Goal: Task Accomplishment & Management: Use online tool/utility

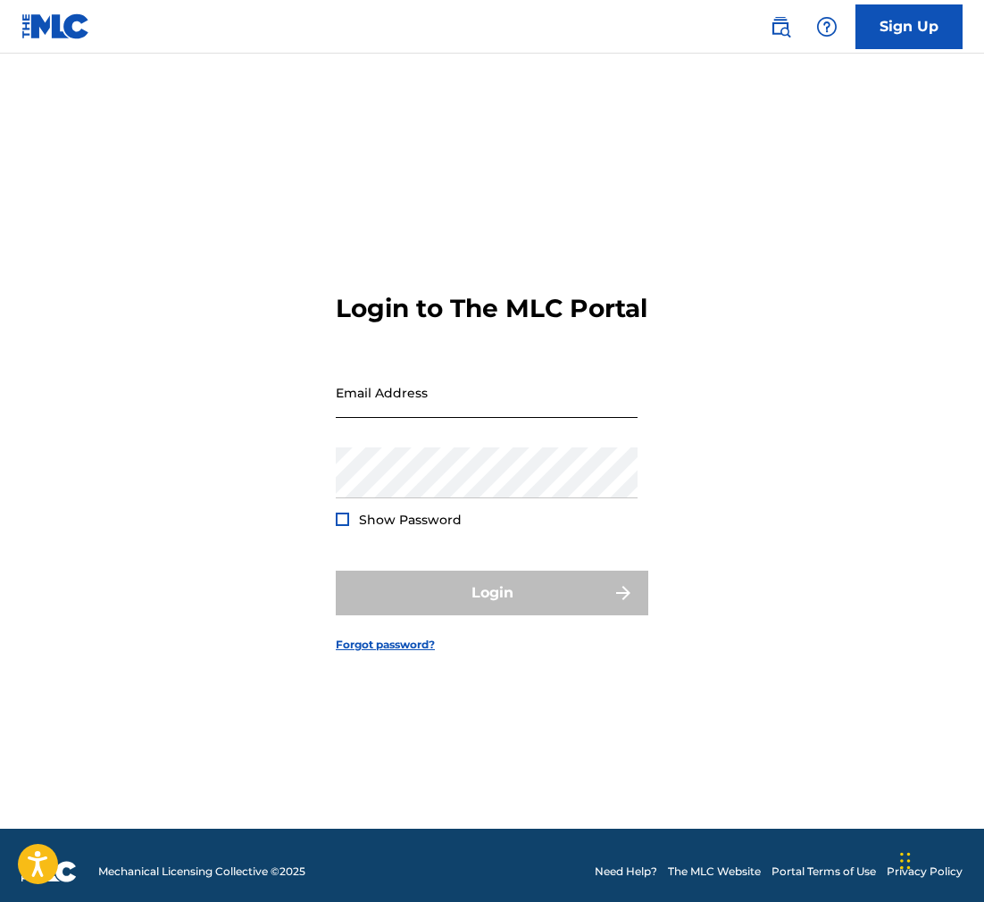
click at [372, 413] on input "Email Address" at bounding box center [487, 392] width 302 height 51
type input "[EMAIL_ADDRESS][DOMAIN_NAME]"
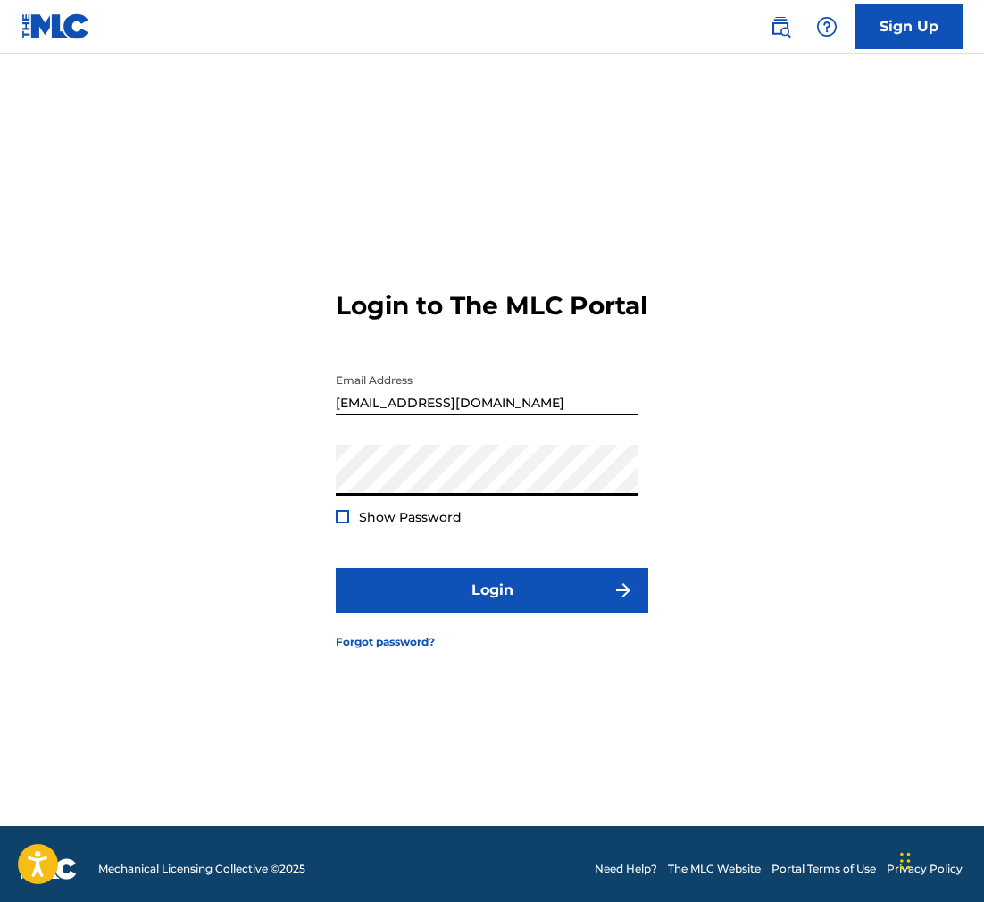
click at [342, 523] on div at bounding box center [342, 516] width 13 height 13
click at [342, 521] on img at bounding box center [342, 517] width 10 height 10
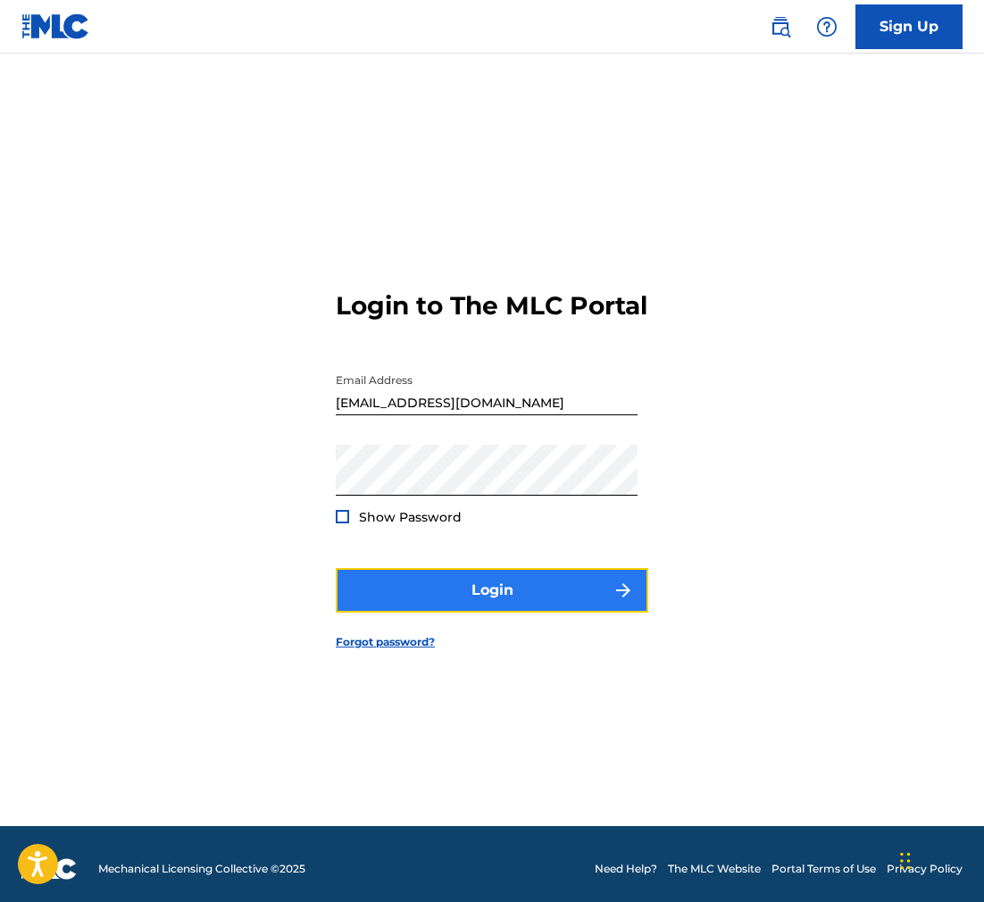
click at [487, 603] on button "Login" at bounding box center [492, 590] width 312 height 45
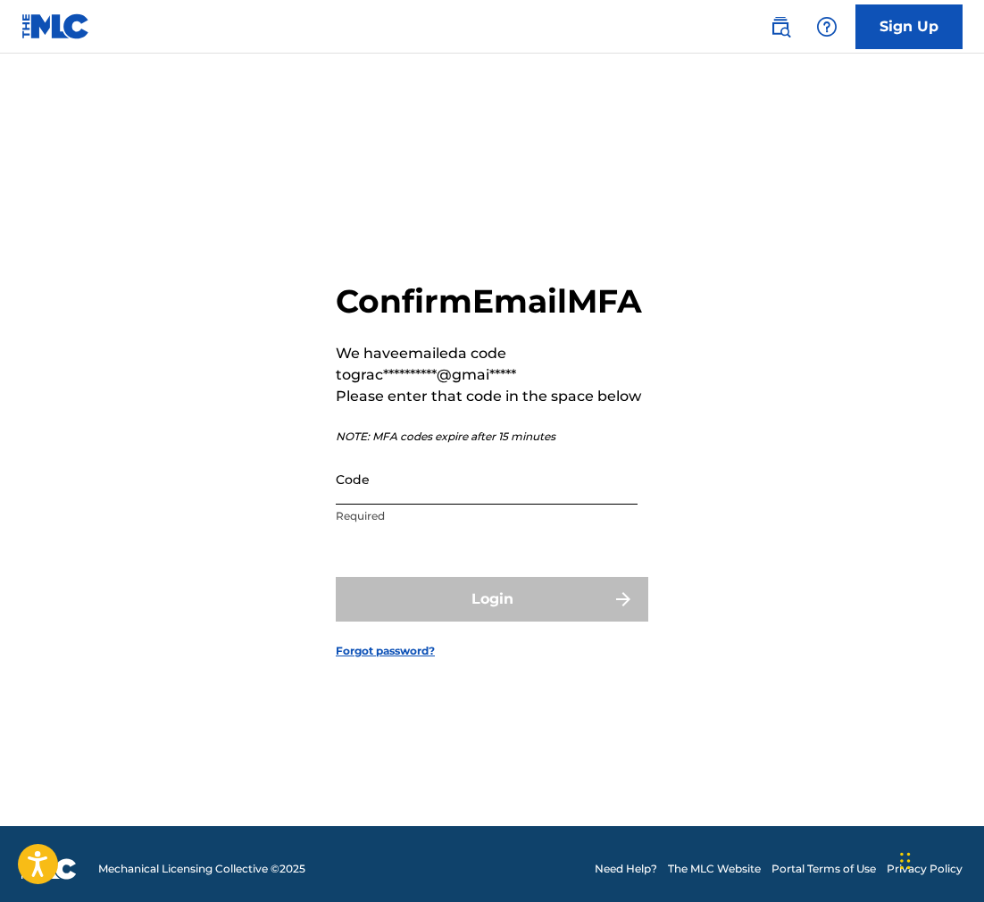
click at [362, 503] on input "Code" at bounding box center [487, 479] width 302 height 51
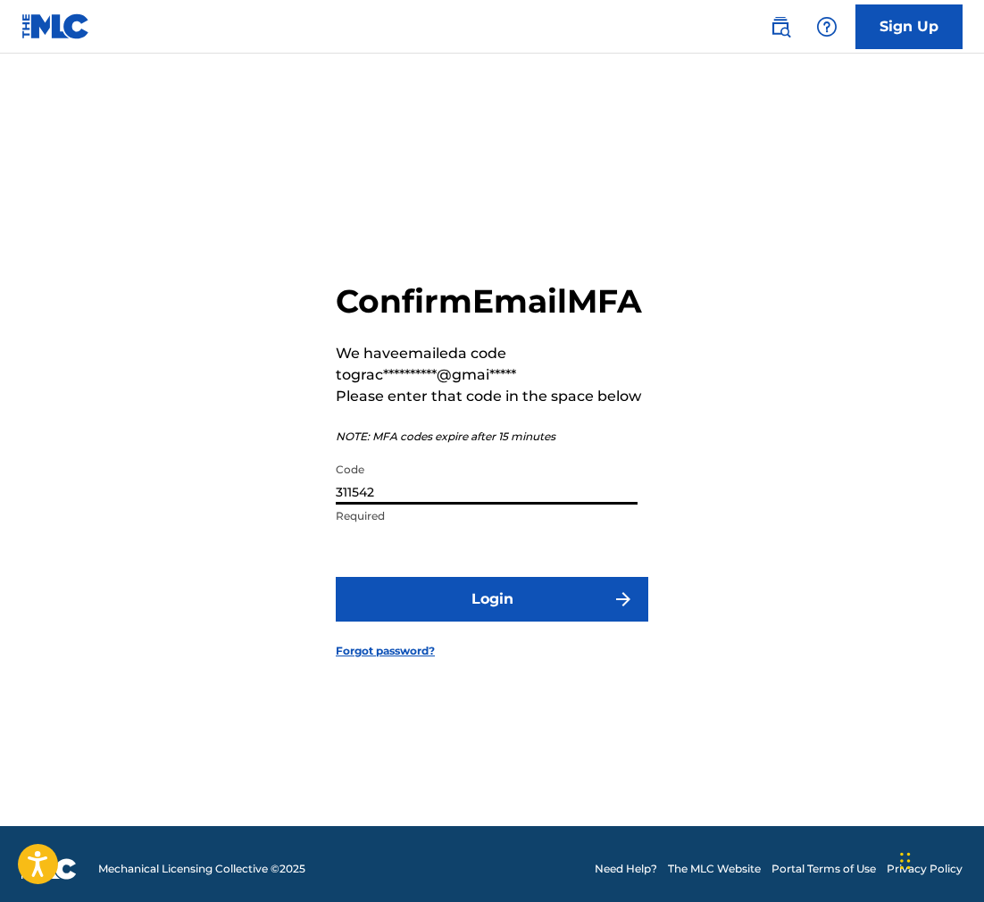
scroll to position [8, 0]
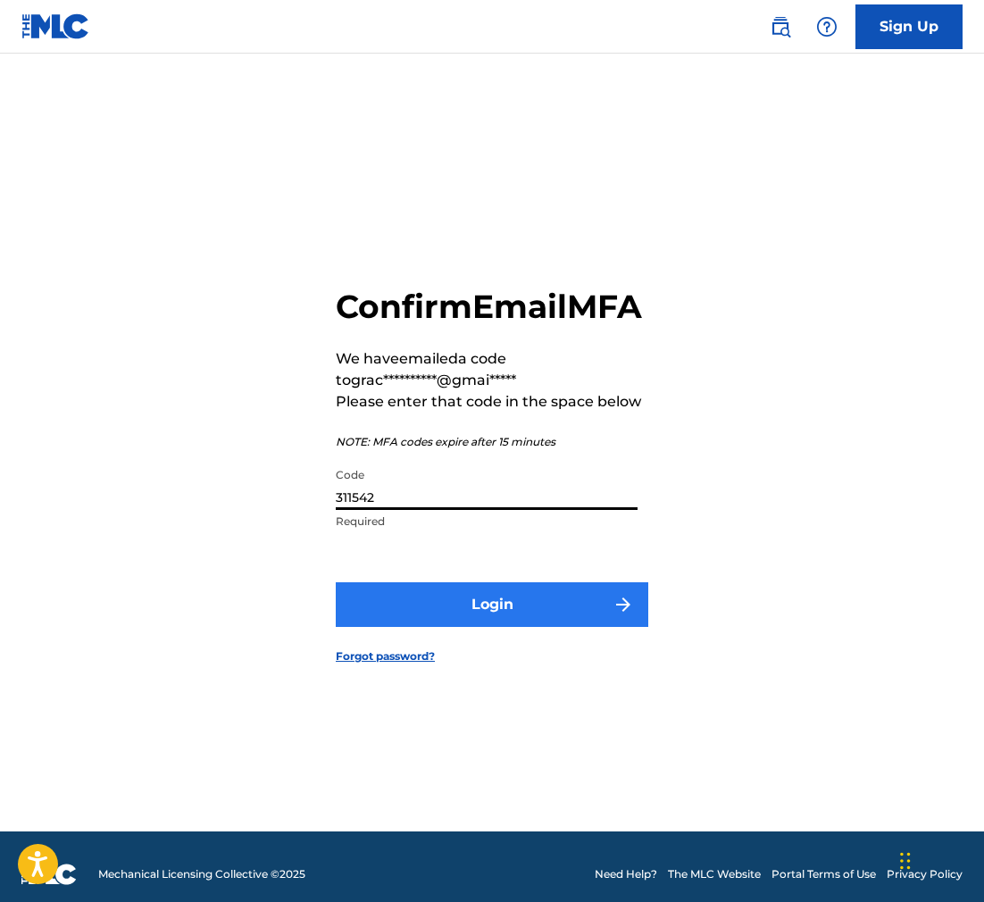
type input "311542"
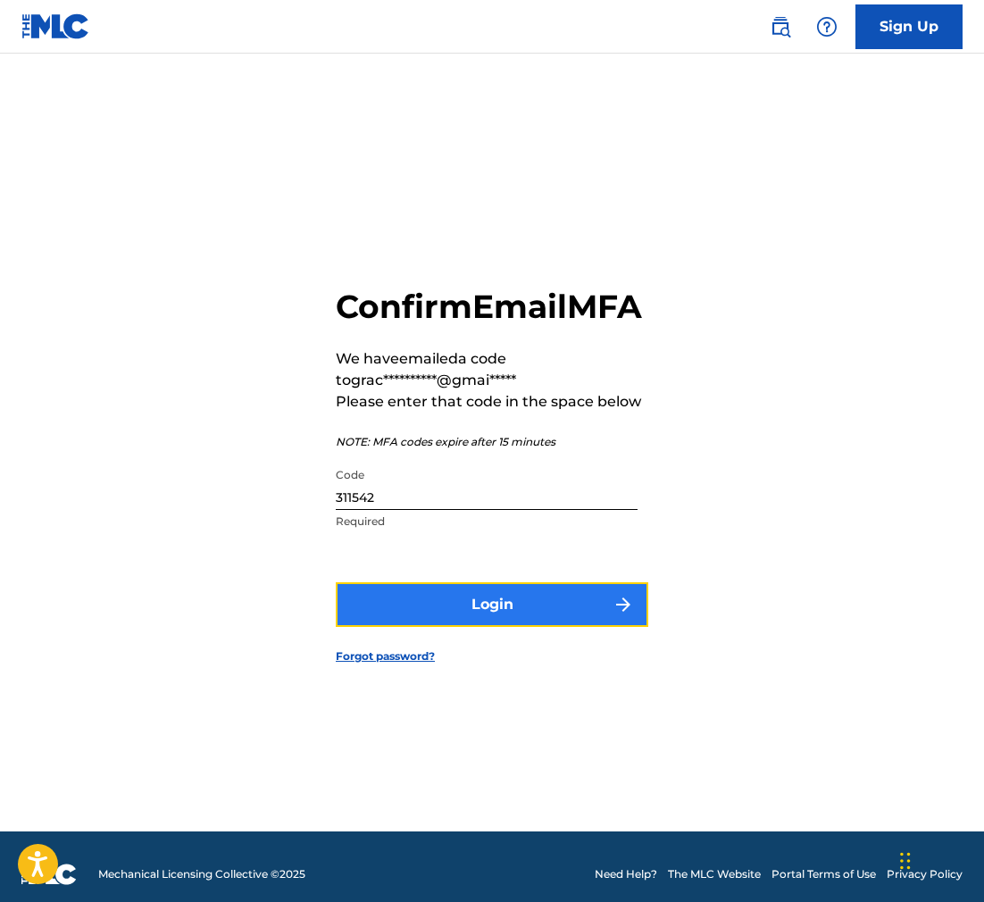
click at [477, 627] on button "Login" at bounding box center [492, 604] width 312 height 45
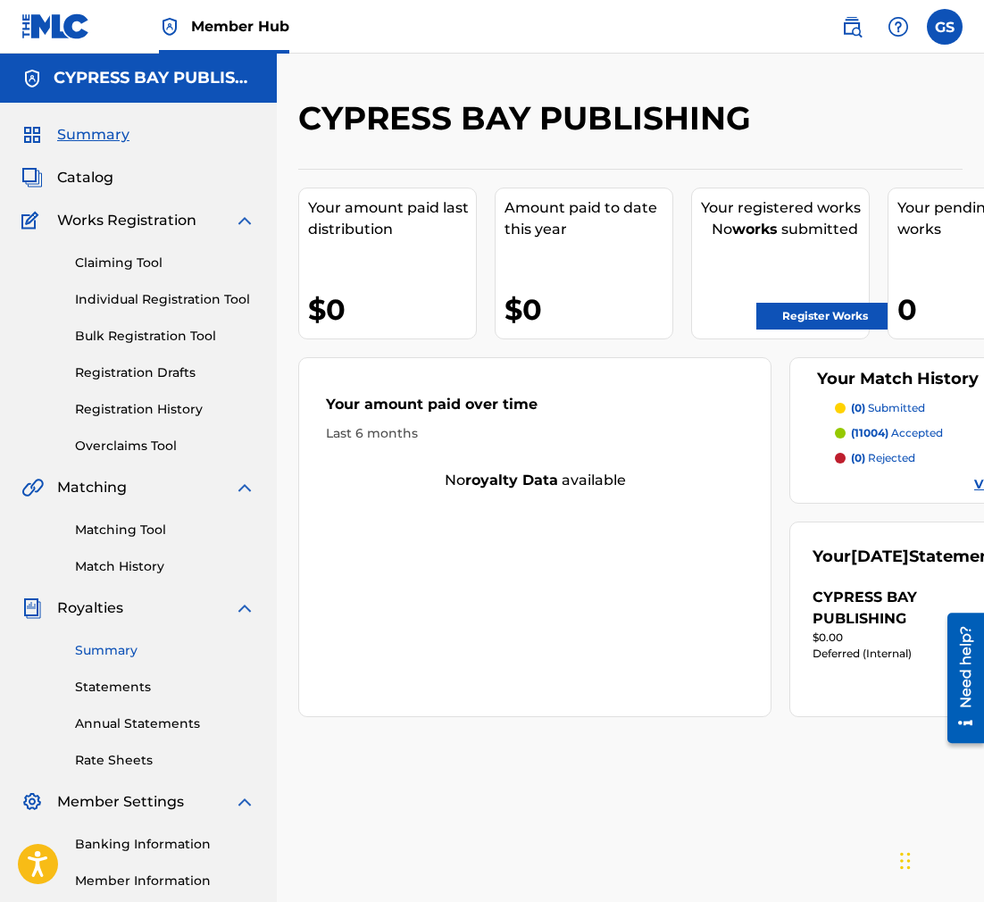
click at [100, 653] on link "Summary" at bounding box center [165, 650] width 180 height 19
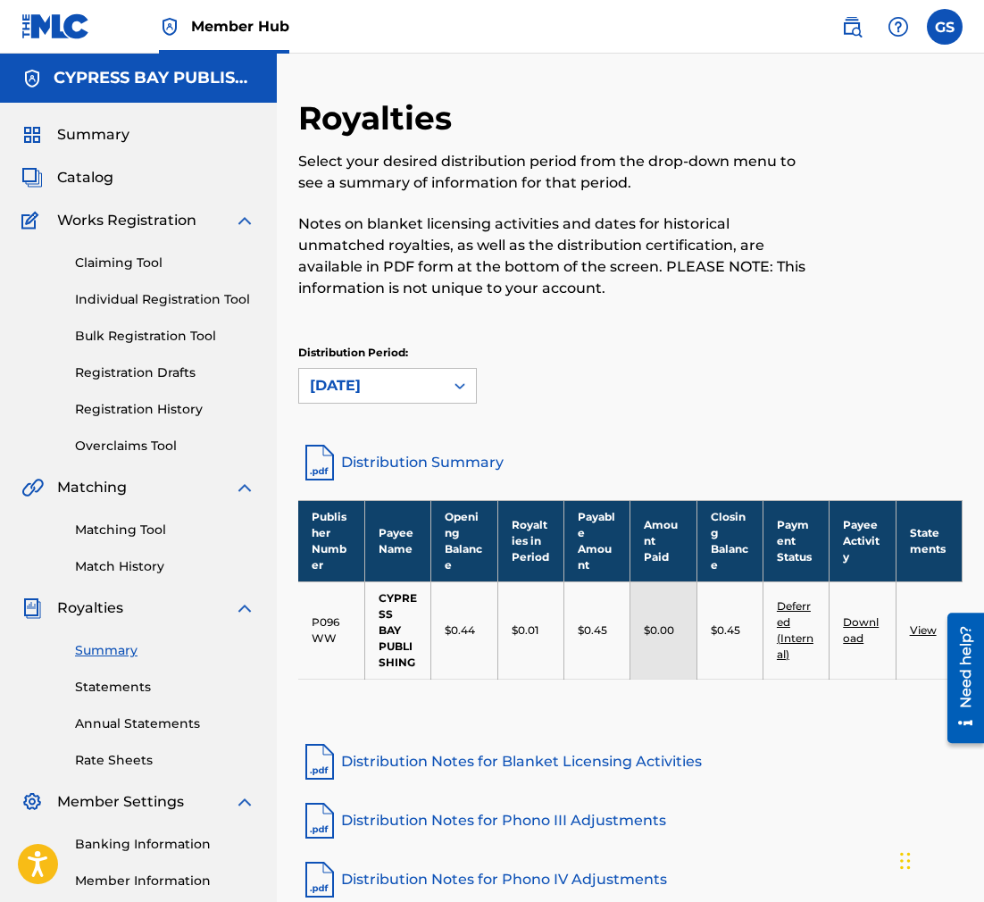
click at [191, 509] on div "Matching Tool Match History" at bounding box center [138, 537] width 234 height 78
drag, startPoint x: 195, startPoint y: 506, endPoint x: 201, endPoint y: 473, distance: 33.6
click at [196, 501] on div "Matching Tool Match History" at bounding box center [138, 537] width 234 height 78
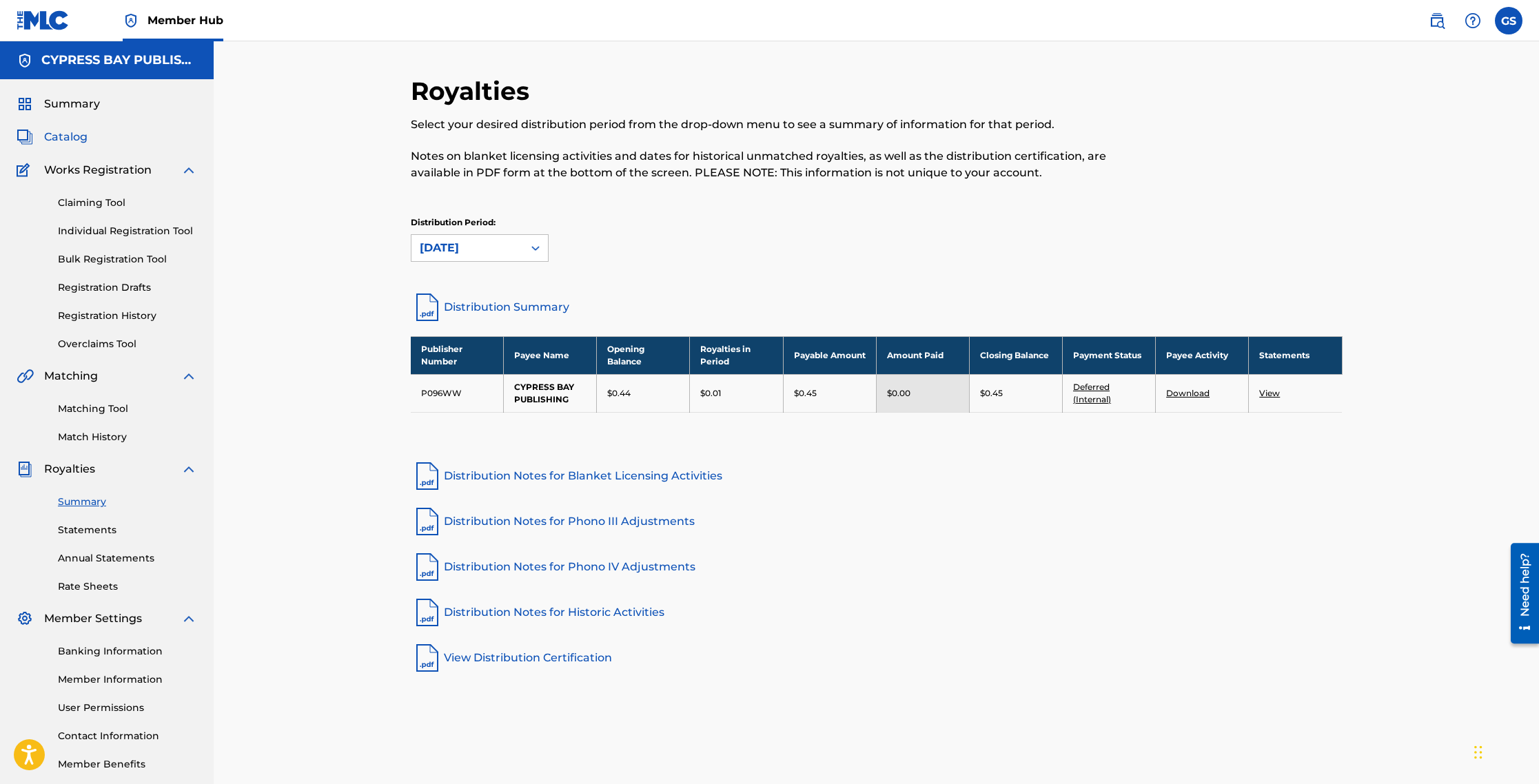
click at [57, 138] on span "Catalog" at bounding box center [66, 137] width 43 height 16
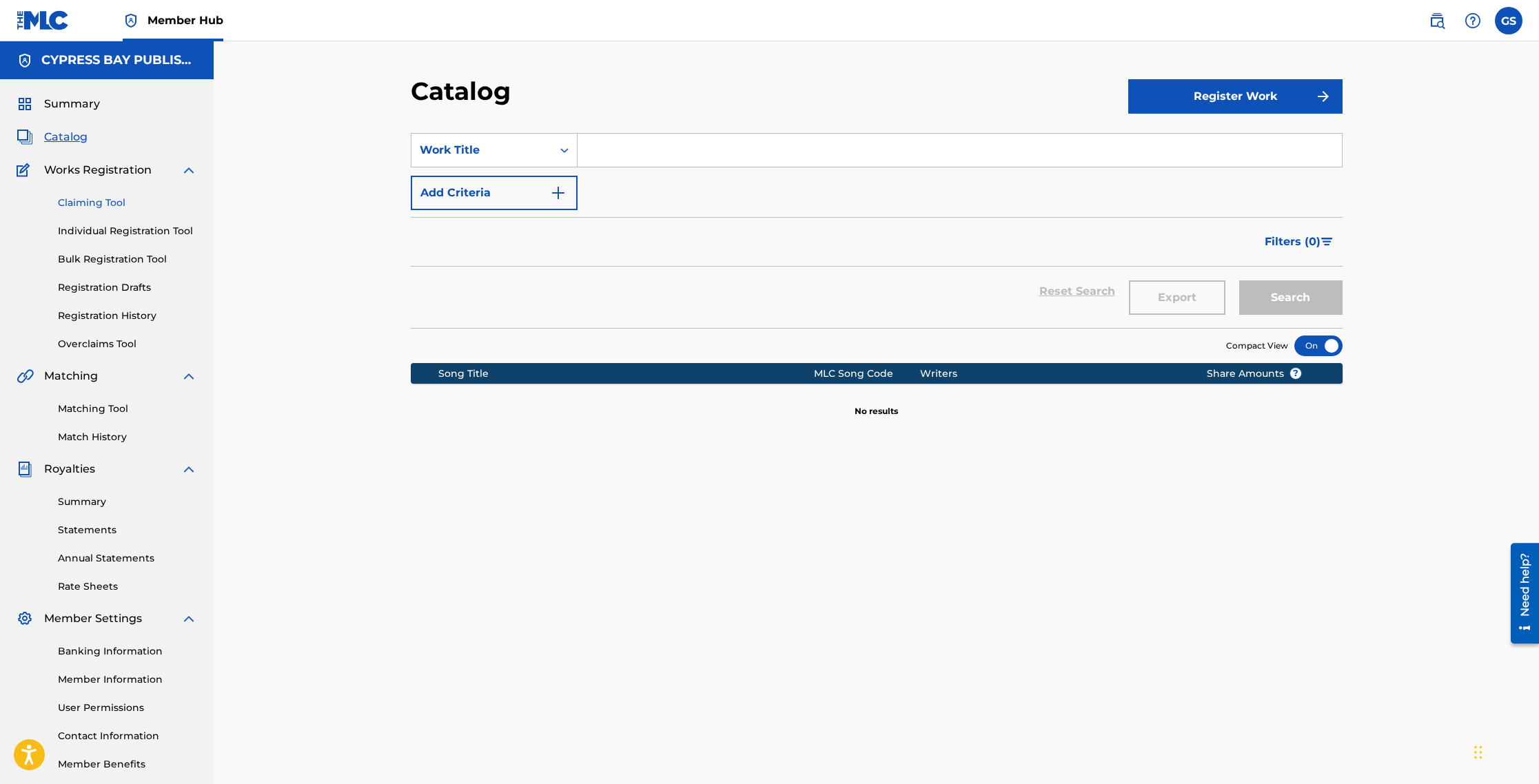
click at [101, 202] on link "Claiming Tool" at bounding box center [127, 203] width 139 height 15
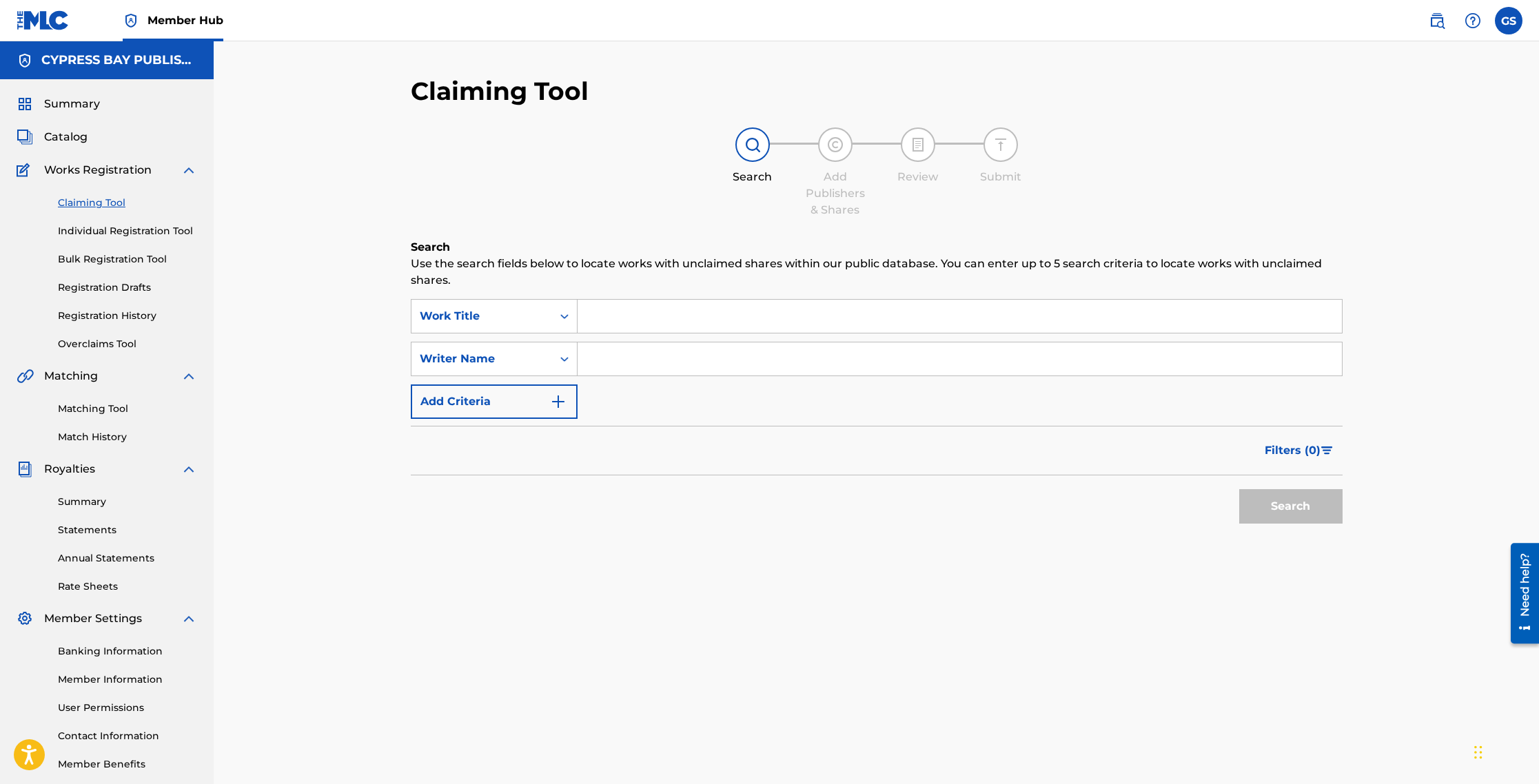
click at [617, 323] on input "Search Form" at bounding box center [959, 316] width 764 height 33
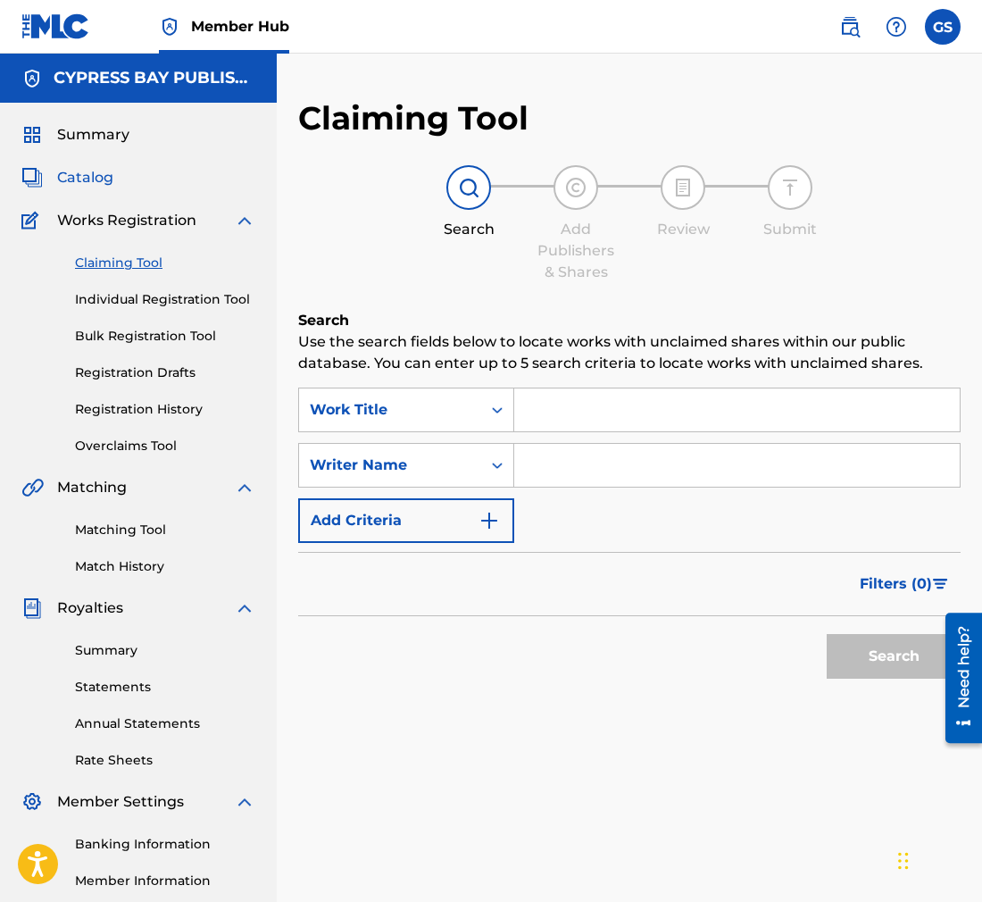
click at [78, 180] on span "Catalog" at bounding box center [85, 177] width 56 height 21
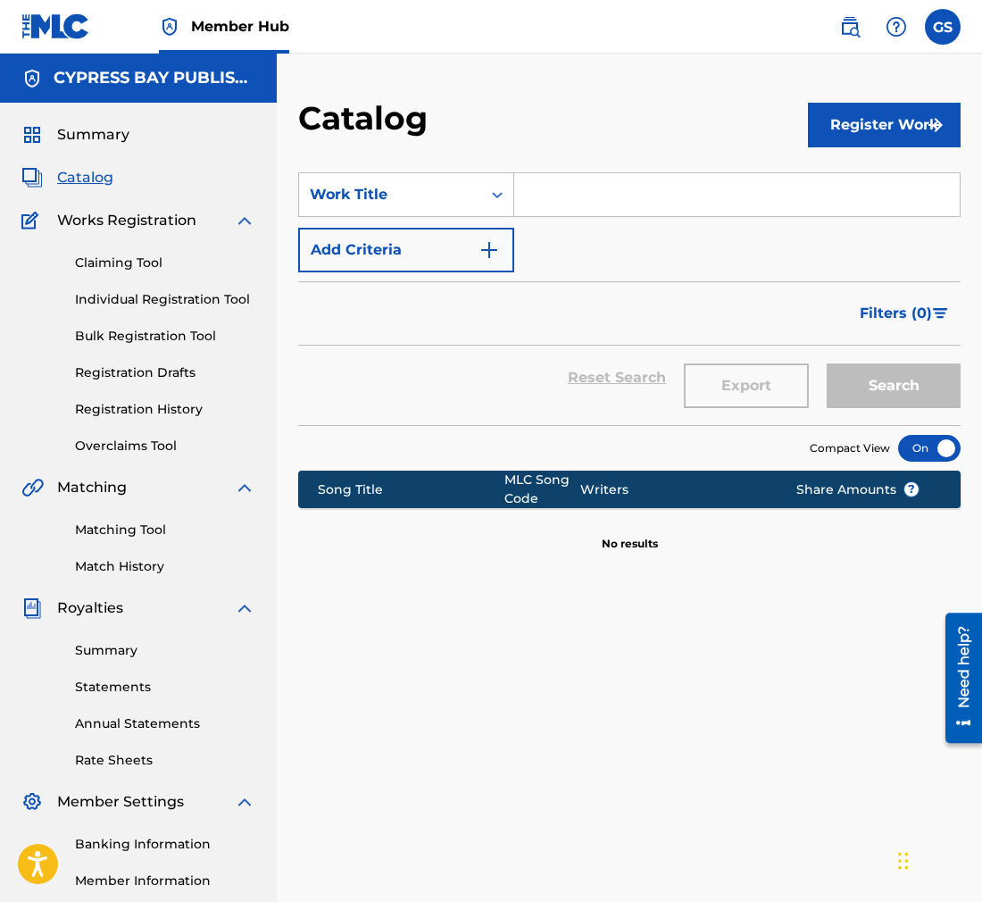
click at [543, 204] on input "Search Form" at bounding box center [737, 194] width 446 height 43
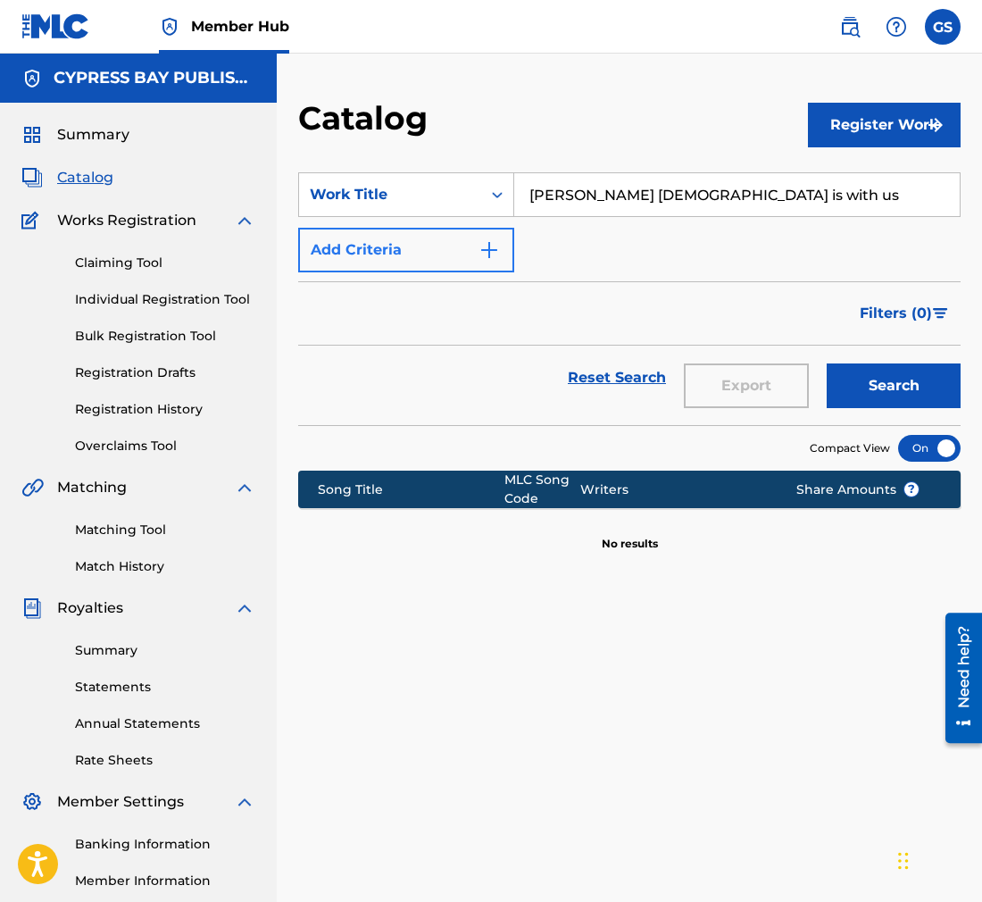
type input "[PERSON_NAME] [DEMOGRAPHIC_DATA] is with us"
click at [477, 246] on button "Add Criteria" at bounding box center [406, 250] width 216 height 45
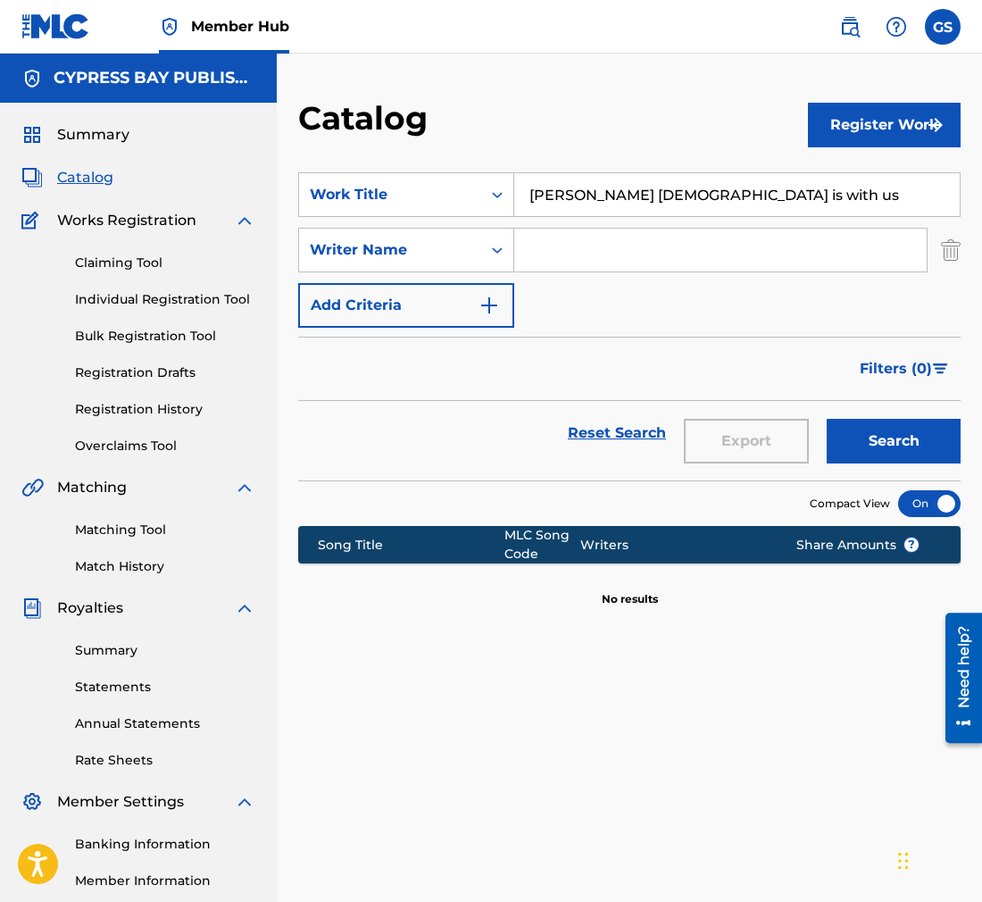
click at [546, 250] on input "Search Form" at bounding box center [720, 250] width 412 height 43
type input "[PERSON_NAME]"
click at [868, 437] on button "Search" at bounding box center [894, 441] width 134 height 45
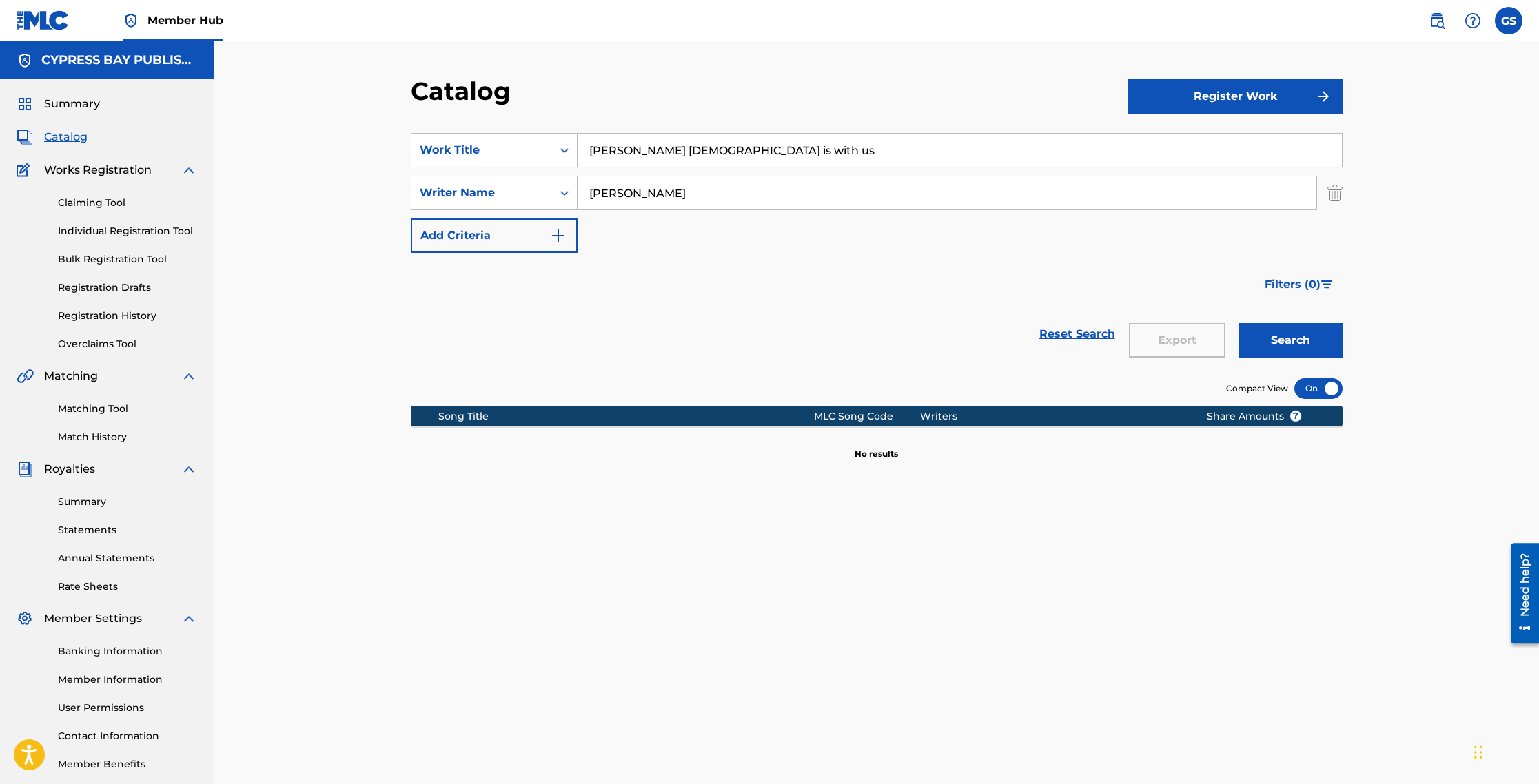
click at [72, 137] on span "Catalog" at bounding box center [66, 137] width 43 height 16
click at [740, 151] on input "[PERSON_NAME] [DEMOGRAPHIC_DATA] is with us" at bounding box center [959, 150] width 764 height 33
click at [665, 195] on input "[PERSON_NAME]" at bounding box center [946, 193] width 739 height 33
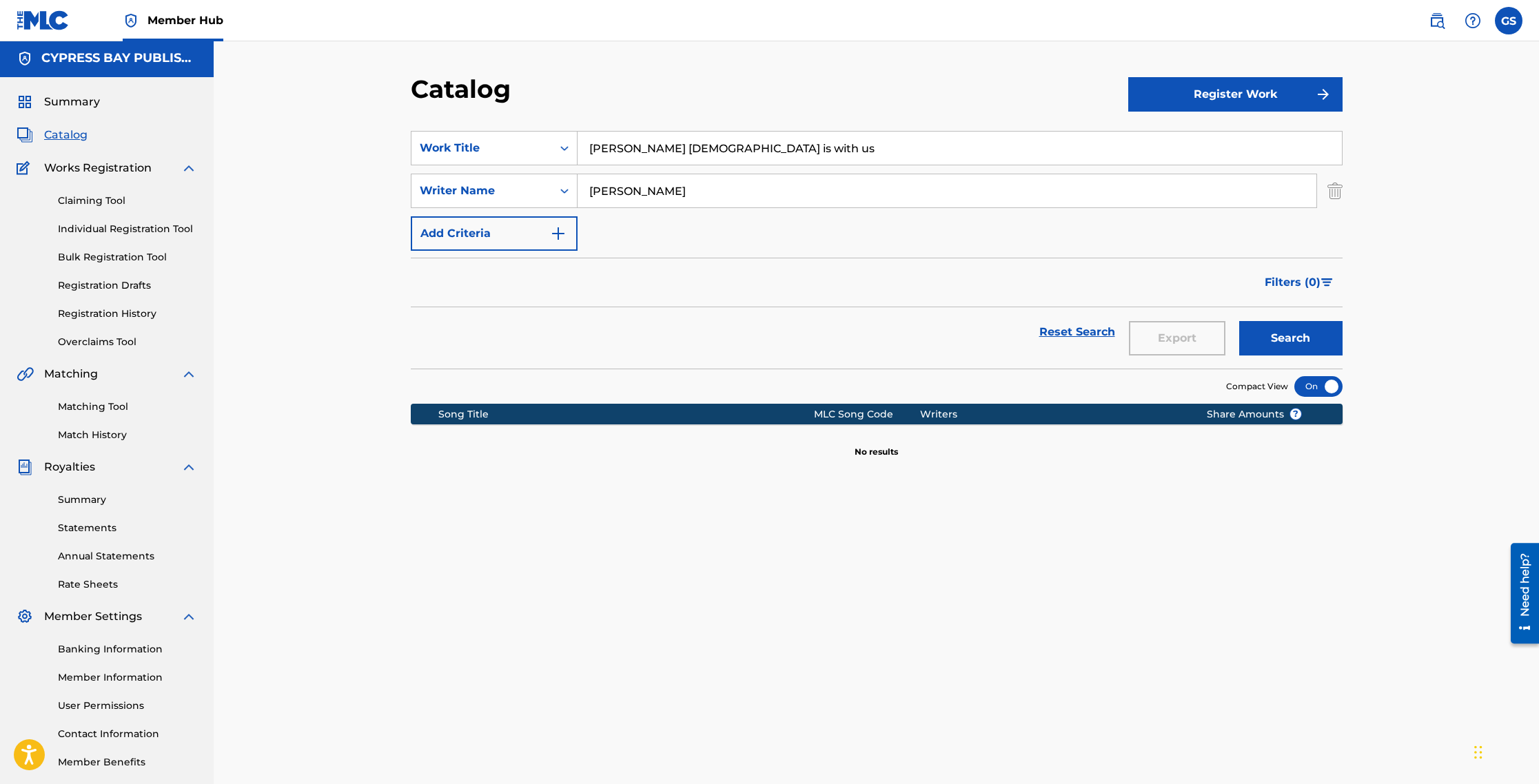
scroll to position [3, 0]
